Goal: Transaction & Acquisition: Purchase product/service

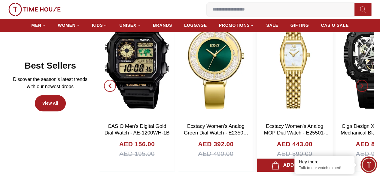
scroll to position [300, 0]
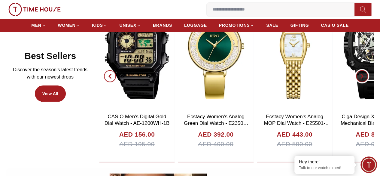
click at [356, 82] on span "button" at bounding box center [362, 76] width 12 height 12
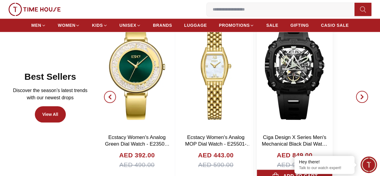
scroll to position [270, 0]
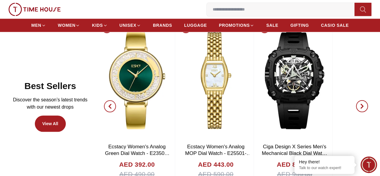
click at [360, 108] on icon "button" at bounding box center [362, 106] width 5 height 5
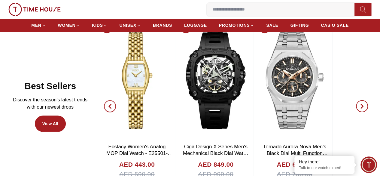
click at [360, 108] on icon "button" at bounding box center [362, 106] width 5 height 5
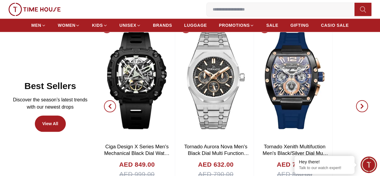
click at [360, 108] on icon "button" at bounding box center [362, 106] width 5 height 5
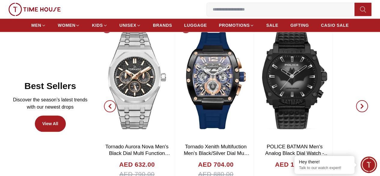
click at [361, 108] on icon "button" at bounding box center [362, 106] width 2 height 4
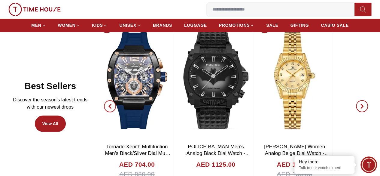
click at [360, 108] on icon "button" at bounding box center [362, 106] width 5 height 5
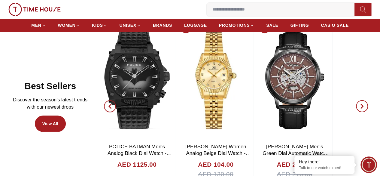
click at [360, 108] on icon "button" at bounding box center [362, 106] width 5 height 5
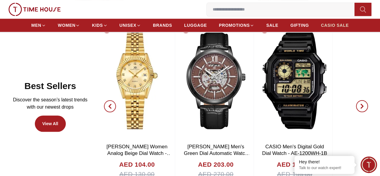
click at [329, 28] on span "CASIO SALE" at bounding box center [335, 25] width 28 height 6
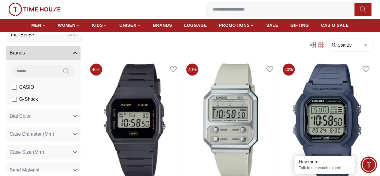
scroll to position [30, 0]
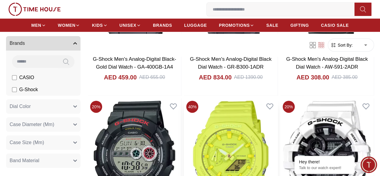
scroll to position [931, 0]
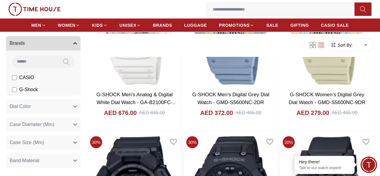
scroll to position [1743, 0]
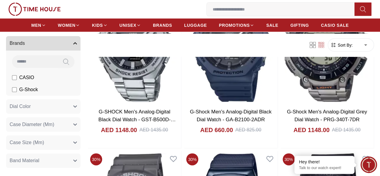
scroll to position [2884, 0]
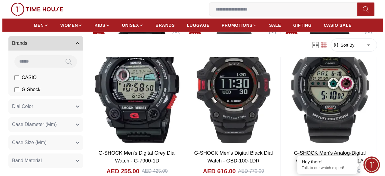
scroll to position [4176, 0]
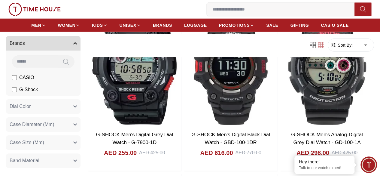
drag, startPoint x: 350, startPoint y: 97, endPoint x: 354, endPoint y: 95, distance: 4.0
click at [0, 0] on icon "button" at bounding box center [0, 0] width 0 height 0
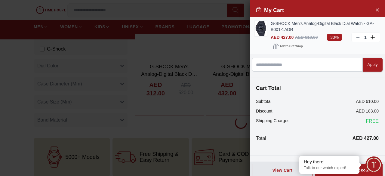
click at [261, 29] on img at bounding box center [260, 28] width 12 height 15
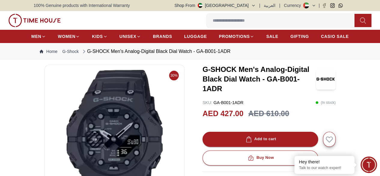
click at [0, 0] on icon "button" at bounding box center [0, 0] width 0 height 0
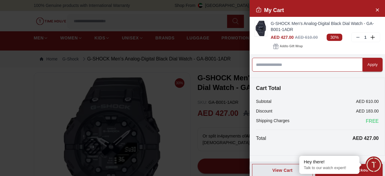
click at [316, 65] on input at bounding box center [307, 65] width 111 height 14
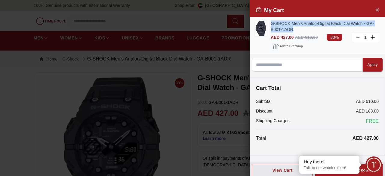
drag, startPoint x: 269, startPoint y: 24, endPoint x: 297, endPoint y: 30, distance: 28.9
click at [297, 30] on div "G-SHOCK Men's Analog-Digital Black Dial Watch - GA-B001-1ADR AED 427.00 AED 610…" at bounding box center [316, 35] width 135 height 37
copy link "G-SHOCK Men's Analog-Digital Black Dial Watch - GA-B001-1ADR"
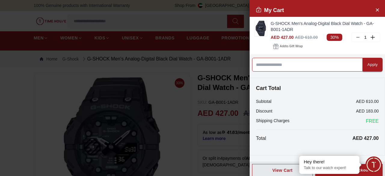
click at [291, 61] on input at bounding box center [307, 65] width 111 height 14
paste input "******"
type input "******"
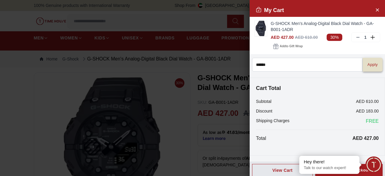
click at [367, 63] on div "Apply" at bounding box center [372, 64] width 10 height 7
